Goal: Task Accomplishment & Management: Manage account settings

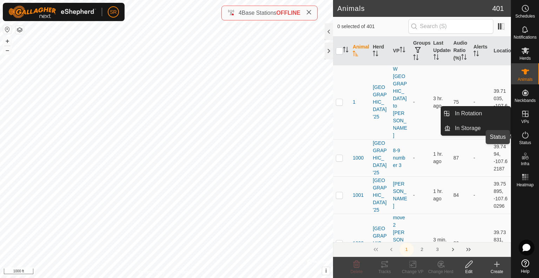
click at [529, 130] on es-activation-svg-icon at bounding box center [525, 134] width 13 height 11
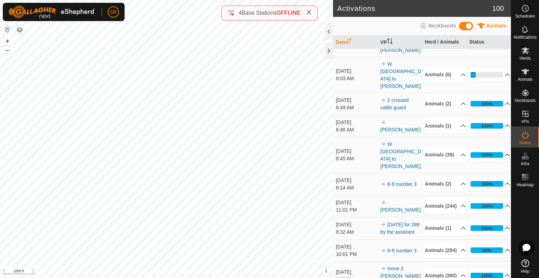
scroll to position [66, 0]
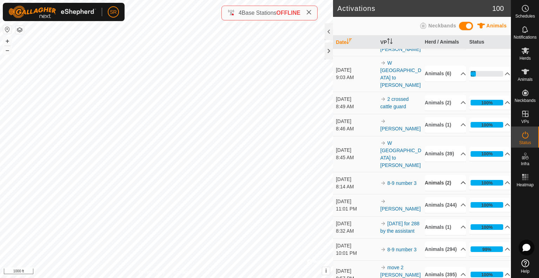
click at [452, 191] on p-accordion-header "Animals (2)" at bounding box center [445, 183] width 41 height 16
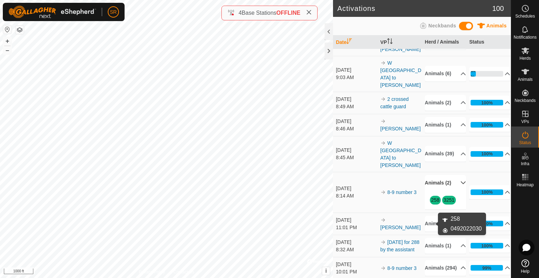
click at [434, 203] on link "258" at bounding box center [436, 200] width 8 height 6
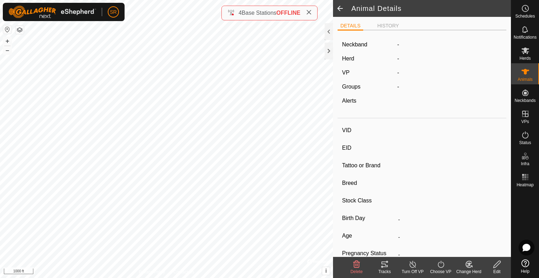
type input "258"
type input "-"
type input "COW"
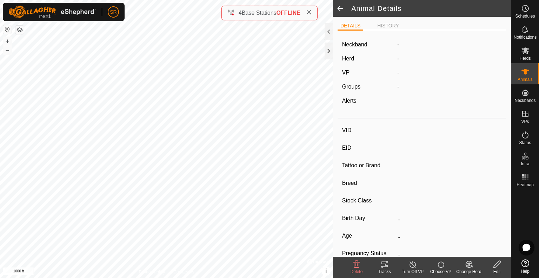
type input "-"
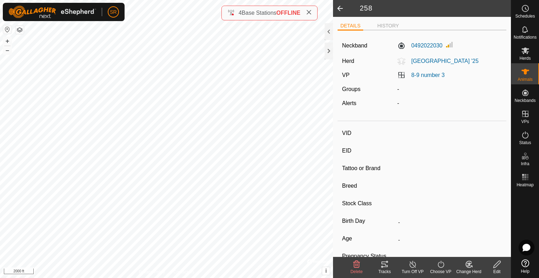
type input "3251"
type input "-"
type input "COW"
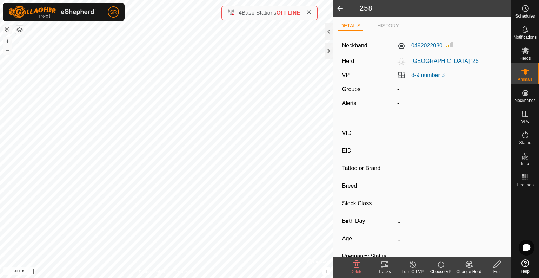
type input "-"
click at [385, 268] on div "Tracks" at bounding box center [385, 271] width 28 height 6
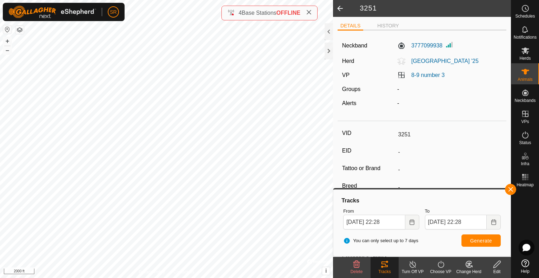
click at [339, 9] on span at bounding box center [340, 8] width 14 height 17
type input "258"
type input "-"
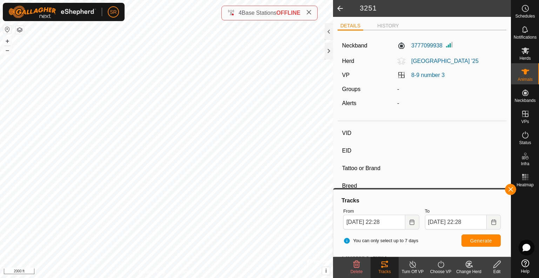
type input "COW"
type input "-"
click at [478, 243] on span "Generate" at bounding box center [482, 241] width 22 height 6
click at [92, 277] on html "SR Schedules Notifications Herds Animals Neckbands VPs Status Infra Heatmap Hel…" at bounding box center [269, 139] width 539 height 278
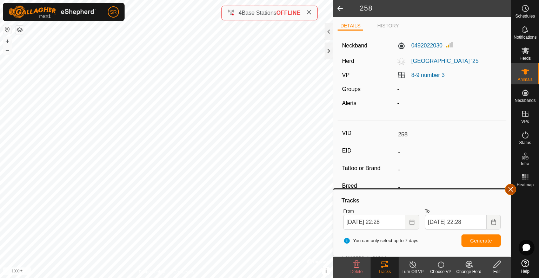
click at [513, 191] on button "button" at bounding box center [510, 189] width 11 height 11
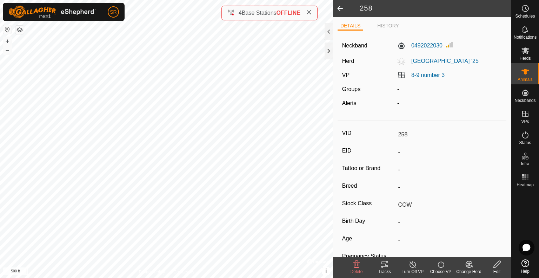
click at [387, 264] on icon at bounding box center [385, 264] width 8 height 8
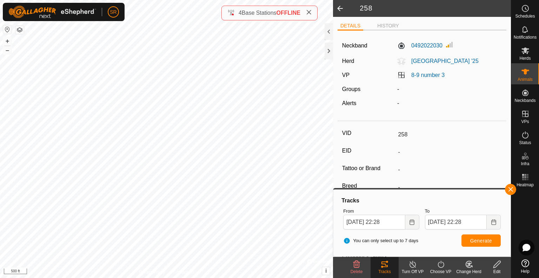
click at [107, 0] on html "SR Schedules Notifications Herds Animals Neckbands VPs Status Infra Heatmap Hel…" at bounding box center [269, 139] width 539 height 278
click at [133, 0] on html "SR Schedules Notifications Herds Animals Neckbands VPs Status Infra Heatmap Hel…" at bounding box center [269, 139] width 539 height 278
type input "3251"
type input "-"
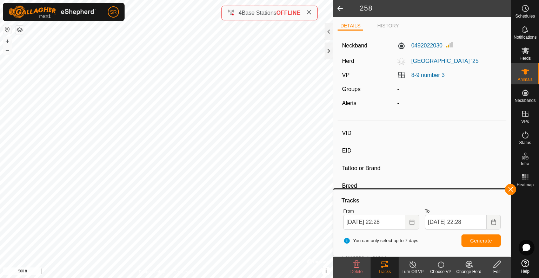
type input "-"
type input "COW"
type input "-"
click at [512, 188] on button "button" at bounding box center [510, 189] width 11 height 11
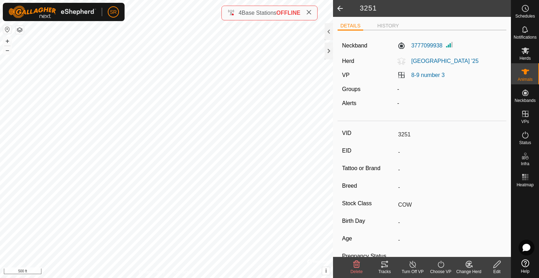
click at [437, 268] on div "Choose VP" at bounding box center [441, 271] width 28 height 6
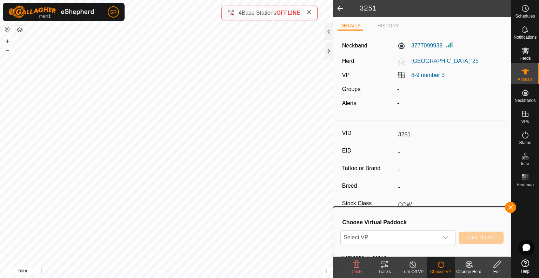
click at [339, 11] on span at bounding box center [340, 8] width 14 height 17
type input "258"
type input "-"
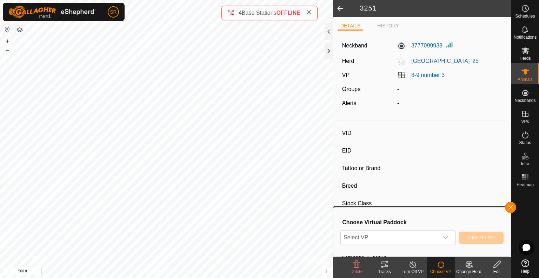
type input "COW"
type input "-"
click at [342, 10] on span at bounding box center [340, 8] width 14 height 17
click at [519, 73] on es-animals-svg-icon at bounding box center [525, 71] width 13 height 11
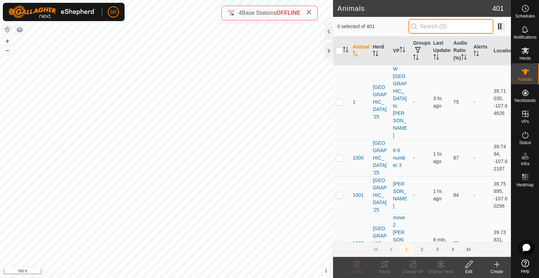
click at [424, 28] on input "text" at bounding box center [451, 26] width 85 height 15
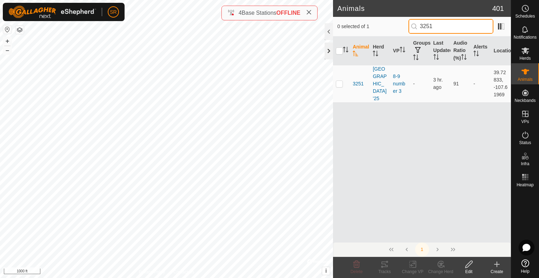
type input "3251"
click at [329, 55] on div at bounding box center [329, 50] width 8 height 17
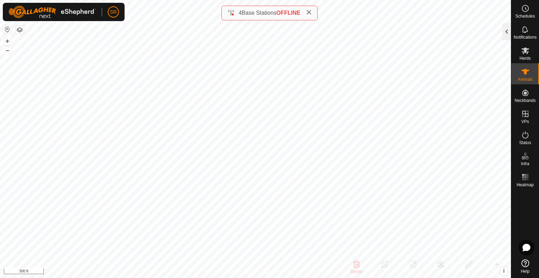
click at [505, 32] on div at bounding box center [507, 31] width 8 height 17
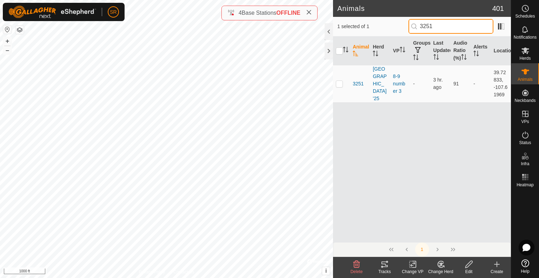
drag, startPoint x: 441, startPoint y: 27, endPoint x: 411, endPoint y: 24, distance: 30.0
click at [411, 24] on input "3251" at bounding box center [451, 26] width 85 height 15
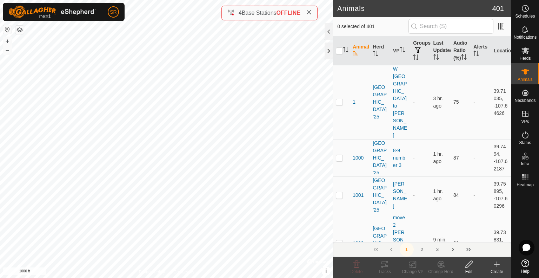
checkbox input "true"
click at [413, 265] on icon at bounding box center [413, 264] width 5 height 5
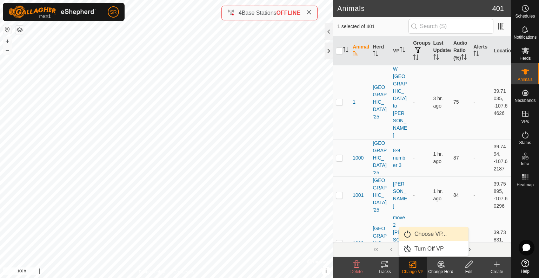
click at [425, 237] on link "Choose VP..." at bounding box center [434, 234] width 70 height 14
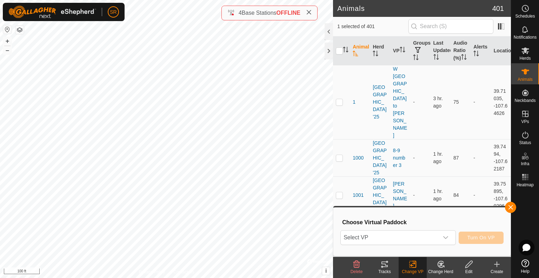
click at [425, 237] on span "Select VP" at bounding box center [390, 237] width 98 height 14
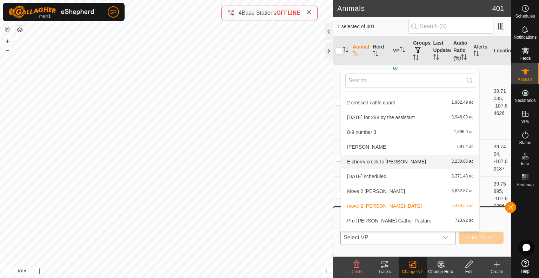
scroll to position [14, 0]
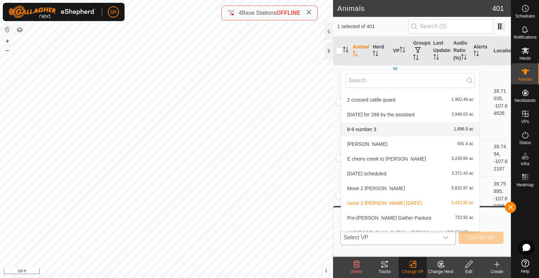
click at [388, 133] on li "8-9 number 3 1,896.9 ac" at bounding box center [410, 129] width 138 height 14
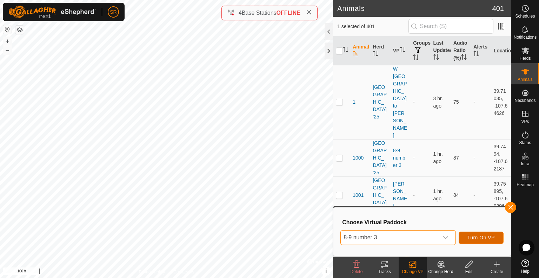
click at [474, 239] on span "Turn On VP" at bounding box center [481, 238] width 27 height 6
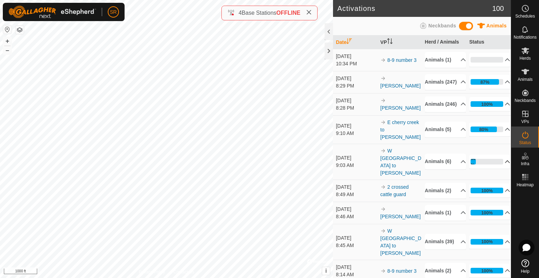
click at [505, 164] on icon at bounding box center [508, 162] width 6 height 6
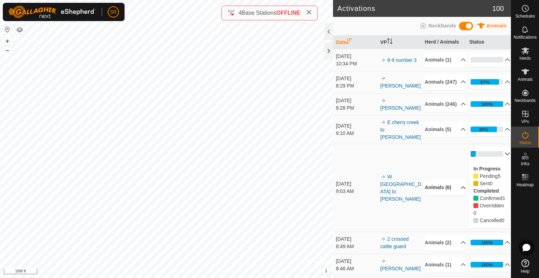
click at [452, 195] on p-accordion-header "Animals (6)" at bounding box center [445, 187] width 41 height 16
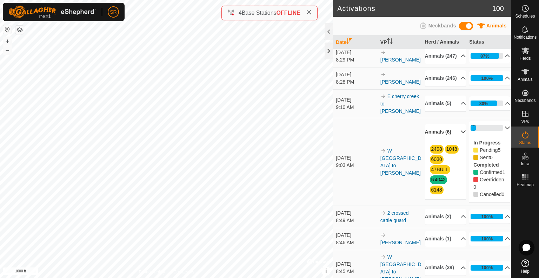
scroll to position [26, 0]
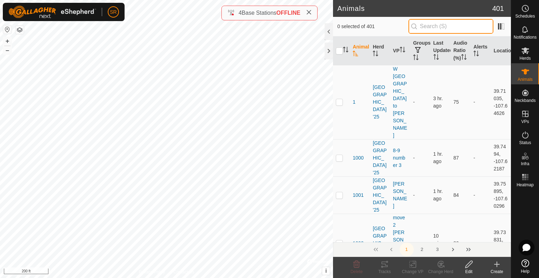
click at [433, 27] on input "text" at bounding box center [451, 26] width 85 height 15
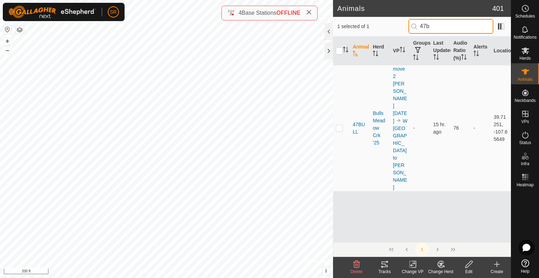
drag, startPoint x: 434, startPoint y: 30, endPoint x: 378, endPoint y: 32, distance: 55.9
click at [378, 32] on div "1 selected of 1 47b" at bounding box center [423, 26] width 170 height 15
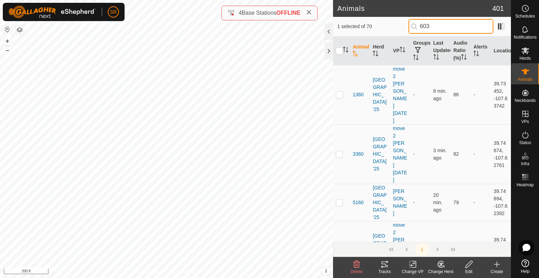
type input "6030"
checkbox input "true"
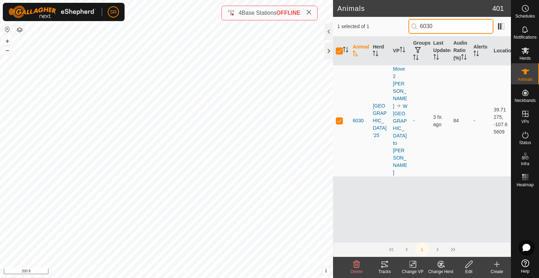
click at [445, 27] on input "6030" at bounding box center [451, 26] width 85 height 15
type input "614"
checkbox input "false"
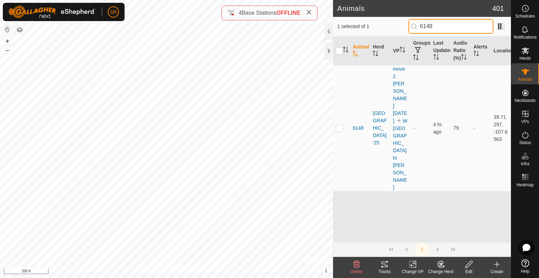
click at [444, 27] on input "6148" at bounding box center [451, 26] width 85 height 15
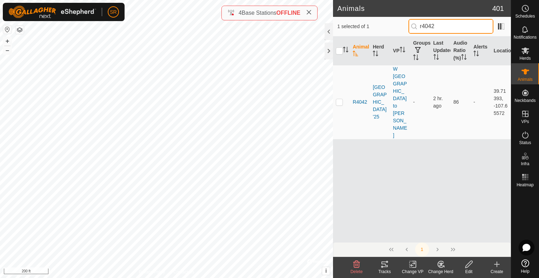
click at [457, 29] on input "r4042" at bounding box center [451, 26] width 85 height 15
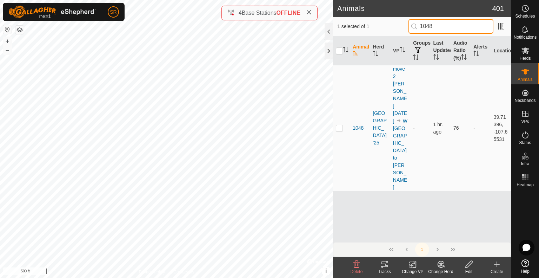
click at [450, 26] on input "1048" at bounding box center [451, 26] width 85 height 15
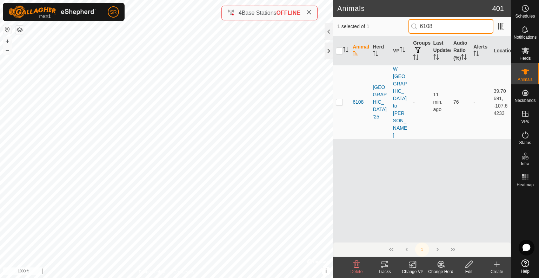
drag, startPoint x: 447, startPoint y: 26, endPoint x: 393, endPoint y: 26, distance: 54.1
click at [393, 26] on div "1 selected of 1 6108" at bounding box center [423, 26] width 170 height 15
type input "2362"
click at [338, 99] on p-checkbox at bounding box center [339, 102] width 7 height 6
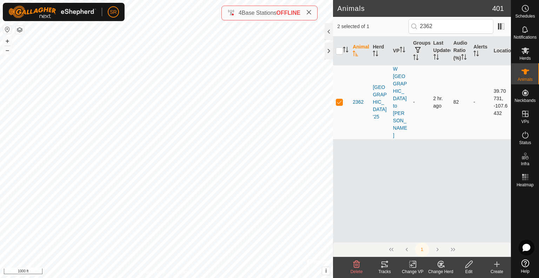
checkbox input "false"
click at [450, 23] on input "2362" at bounding box center [451, 26] width 85 height 15
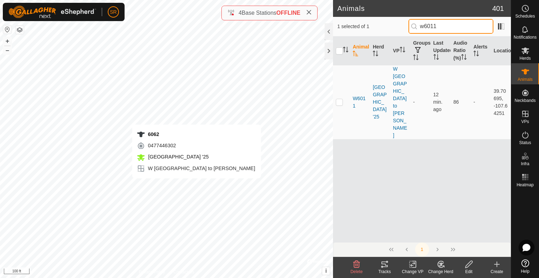
type input "w6011"
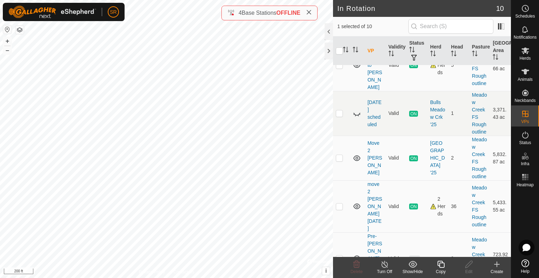
scroll to position [275, 0]
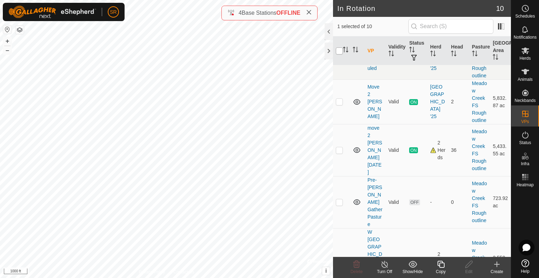
click at [340, 51] on input "checkbox" at bounding box center [339, 50] width 7 height 7
checkbox input "true"
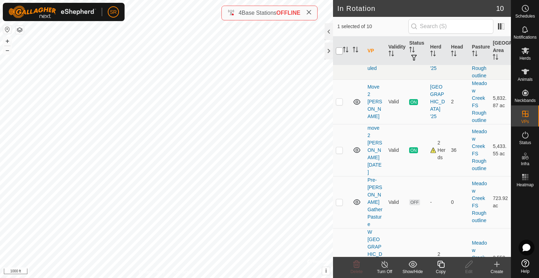
checkbox input "true"
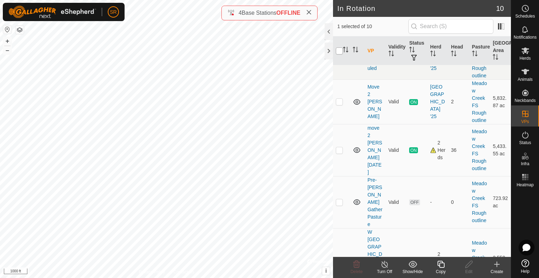
checkbox input "true"
click at [340, 51] on input "checkbox" at bounding box center [339, 50] width 7 height 7
checkbox input "false"
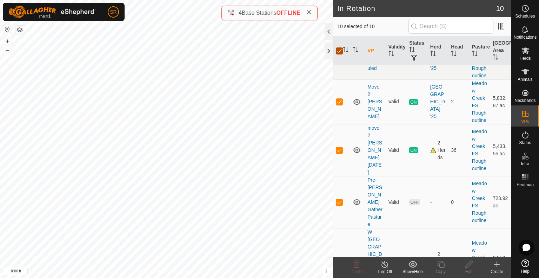
checkbox input "false"
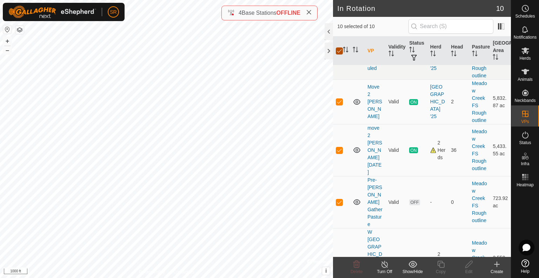
checkbox input "false"
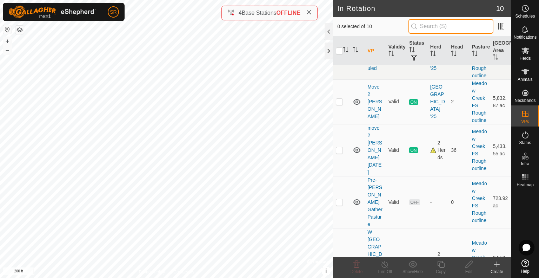
click at [432, 29] on input "text" at bounding box center [451, 26] width 85 height 15
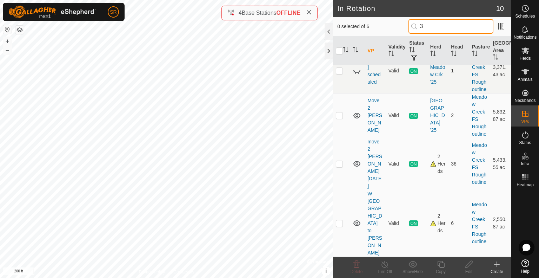
scroll to position [0, 0]
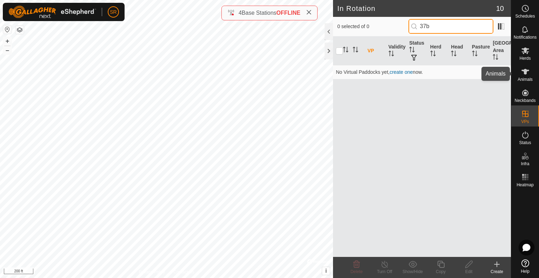
type input "37b"
click at [522, 76] on icon at bounding box center [526, 71] width 8 height 8
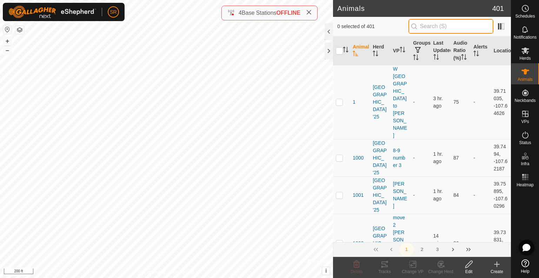
click at [451, 28] on input "text" at bounding box center [451, 26] width 85 height 15
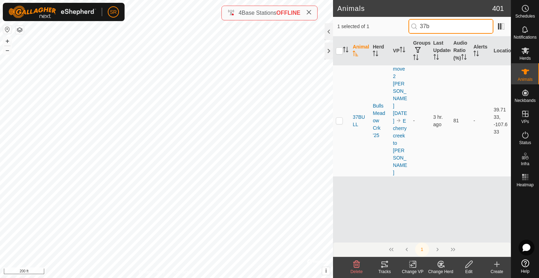
click at [447, 27] on input "37b" at bounding box center [451, 26] width 85 height 15
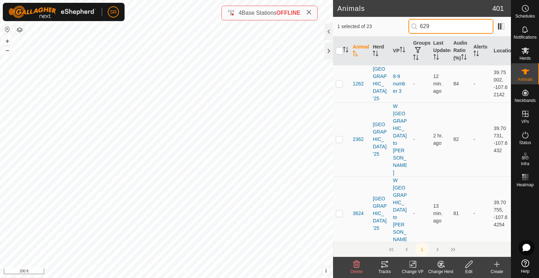
type input "6293"
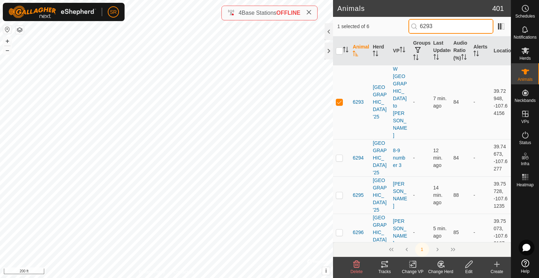
checkbox input "true"
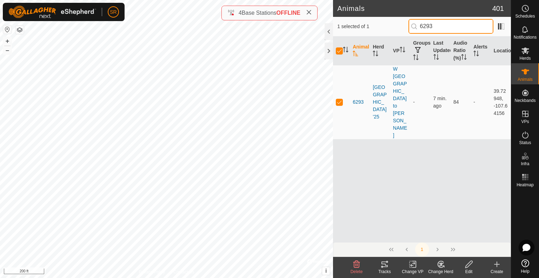
type input "6293"
click at [386, 265] on icon at bounding box center [385, 264] width 6 height 6
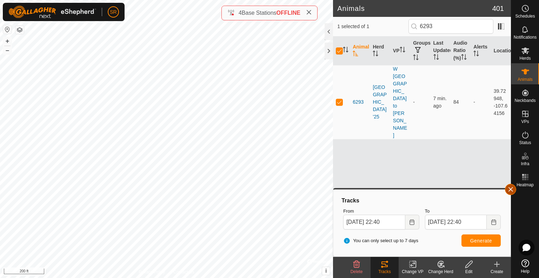
click at [511, 190] on button "button" at bounding box center [510, 189] width 11 height 11
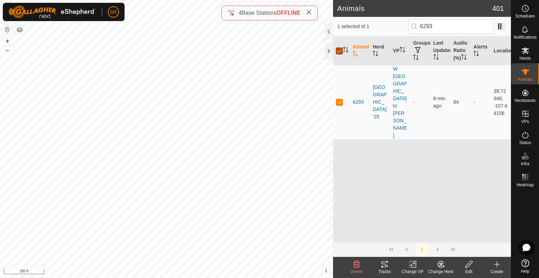
click at [341, 54] on input "checkbox" at bounding box center [339, 50] width 7 height 7
checkbox input "false"
